Goal: Navigation & Orientation: Find specific page/section

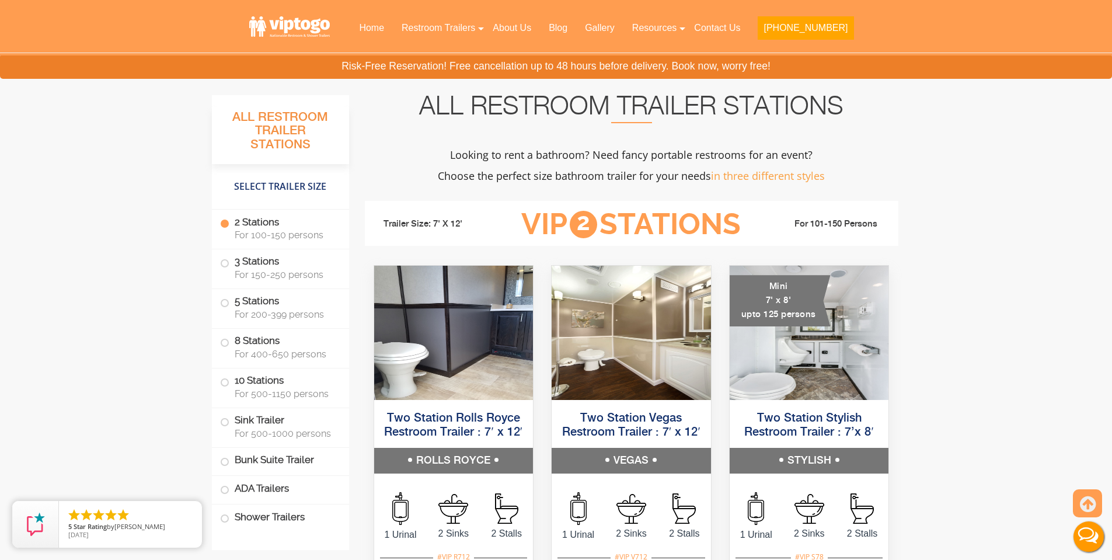
scroll to position [759, 0]
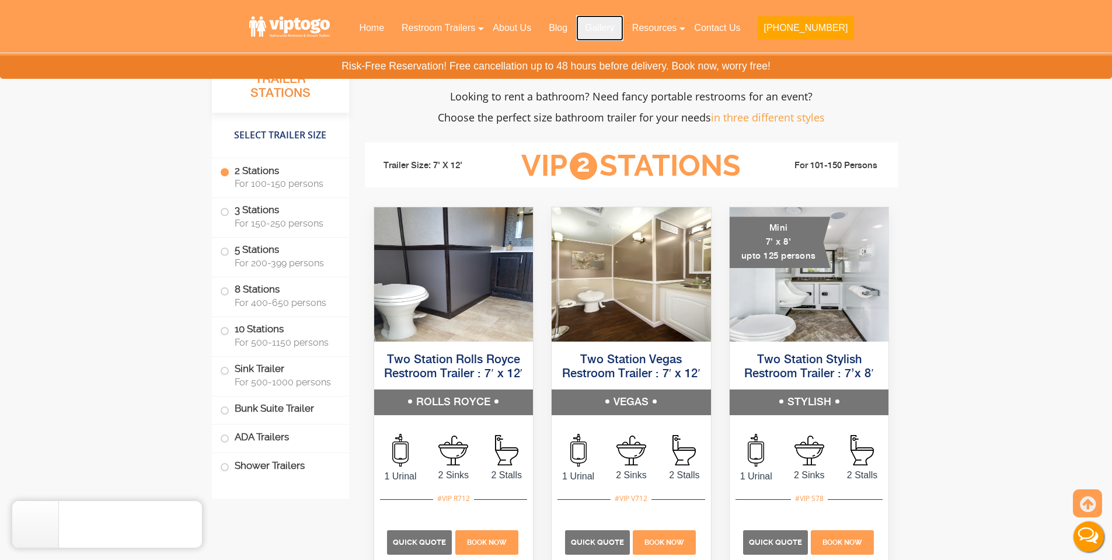
click at [623, 28] on link "Gallery" at bounding box center [599, 28] width 47 height 26
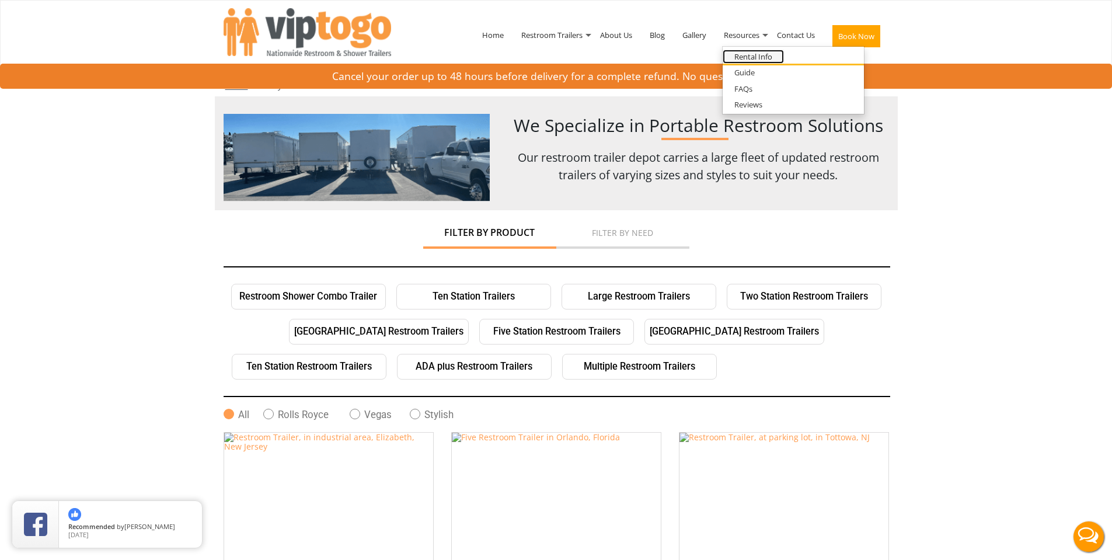
click at [751, 60] on link "Rental Info" at bounding box center [752, 57] width 61 height 15
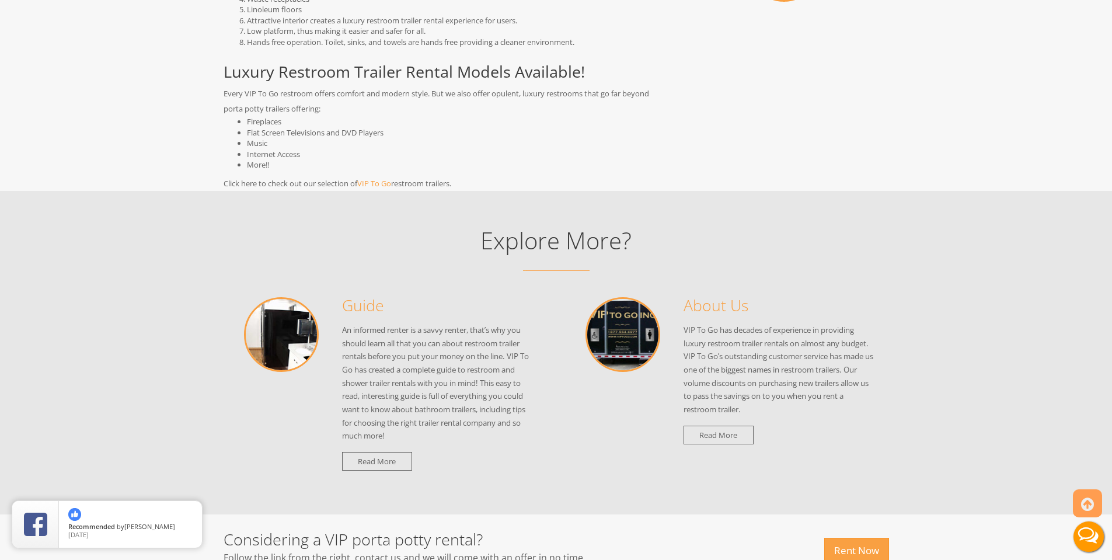
scroll to position [992, 0]
